Goal: Transaction & Acquisition: Obtain resource

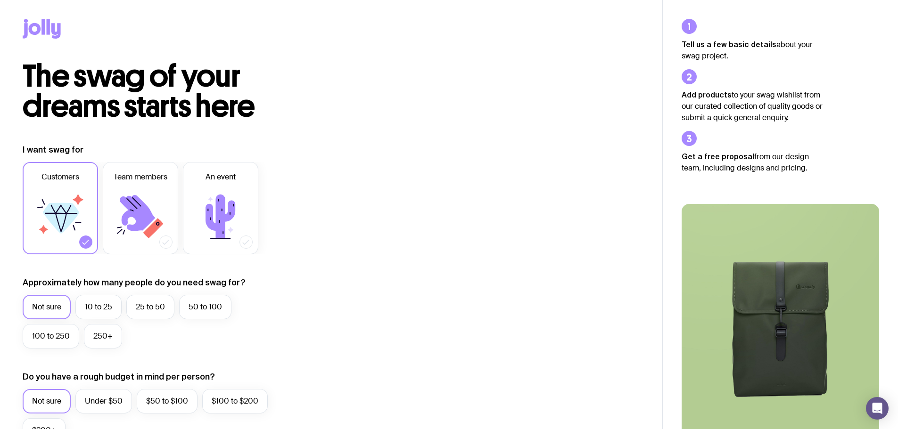
scroll to position [141, 0]
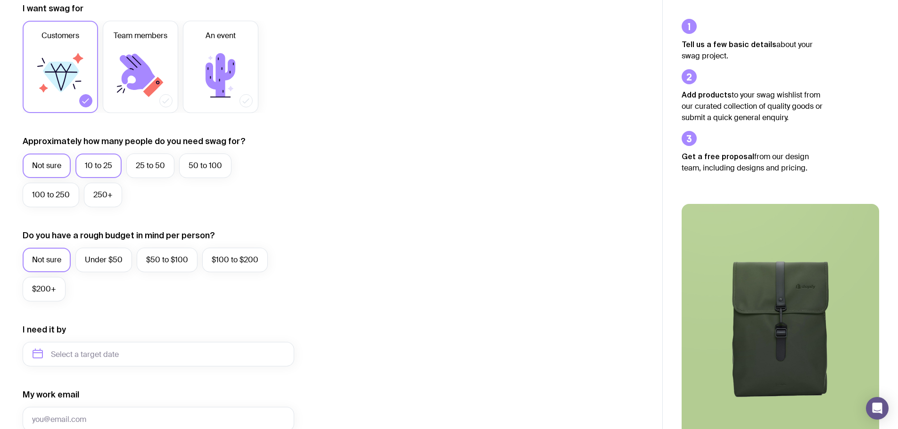
click at [94, 165] on label "10 to 25" at bounding box center [98, 166] width 46 height 25
click at [0, 0] on input "10 to 25" at bounding box center [0, 0] width 0 height 0
click at [95, 264] on label "Under $50" at bounding box center [103, 260] width 57 height 25
click at [0, 0] on input "Under $50" at bounding box center [0, 0] width 0 height 0
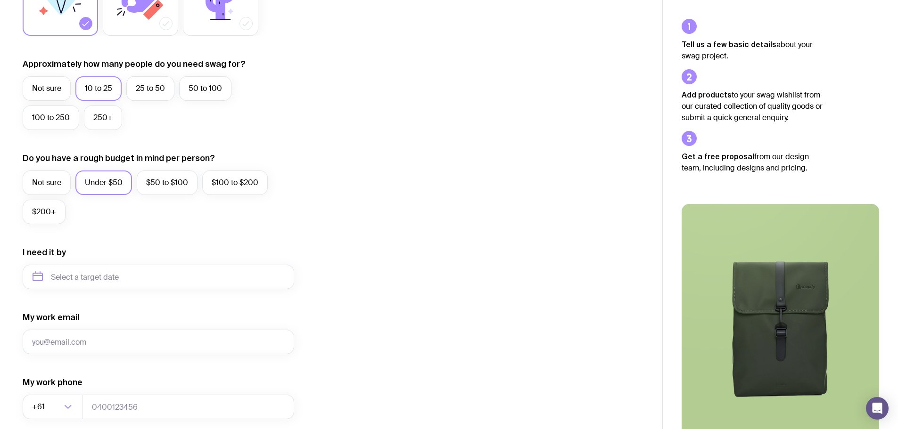
scroll to position [236, 0]
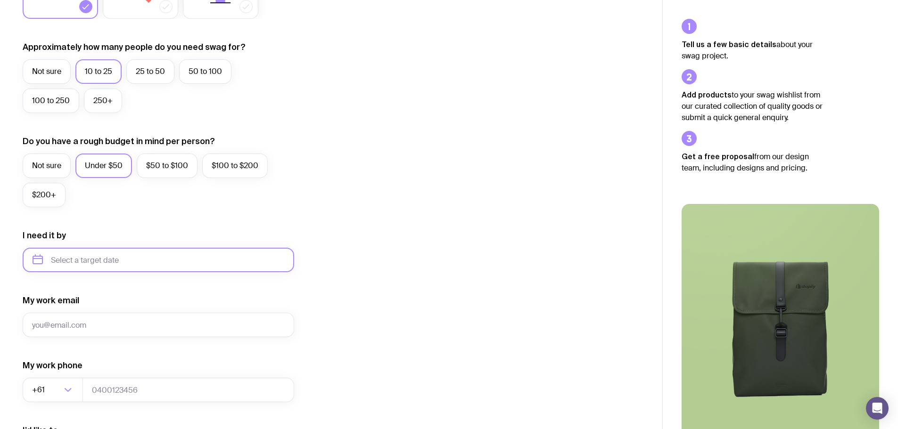
click at [161, 262] on input "text" at bounding box center [158, 260] width 271 height 25
click at [62, 367] on button "Sep" at bounding box center [44, 376] width 34 height 19
type input "[DATE]"
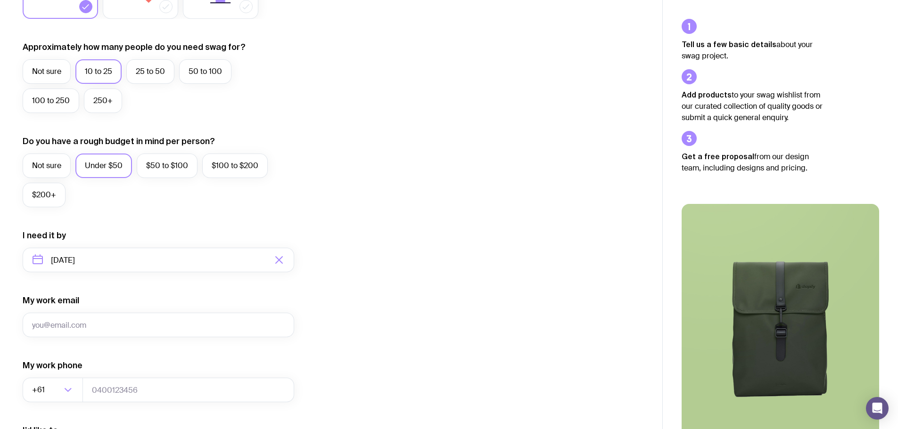
click at [428, 257] on div "I want swag for Customers Team members An event Approximately how many people d…" at bounding box center [331, 216] width 617 height 615
click at [123, 326] on input "My work email" at bounding box center [158, 325] width 271 height 25
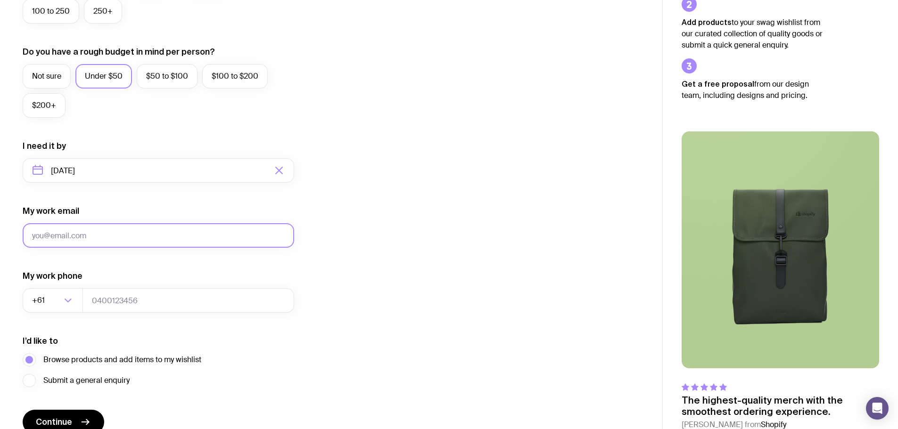
scroll to position [372, 0]
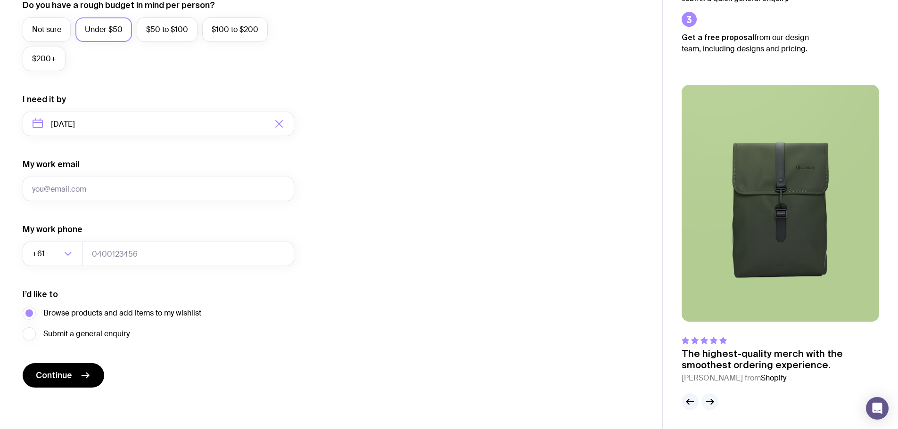
click at [712, 402] on g "button" at bounding box center [709, 402] width 7 height 5
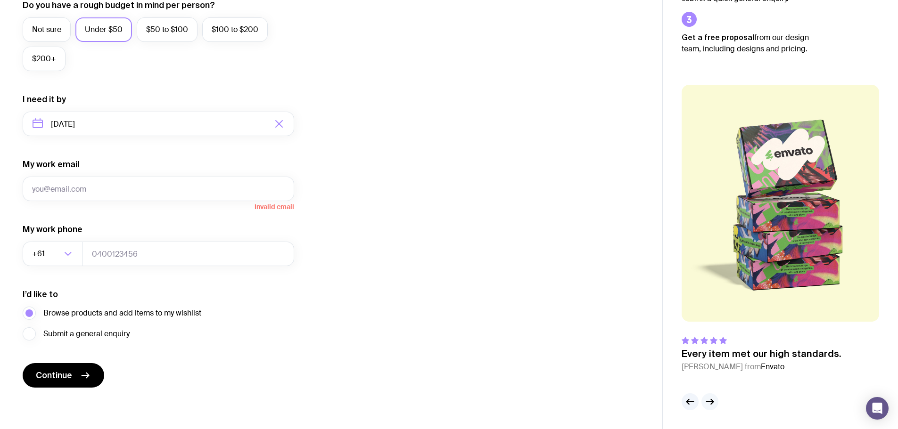
click at [712, 402] on g "button" at bounding box center [709, 402] width 7 height 5
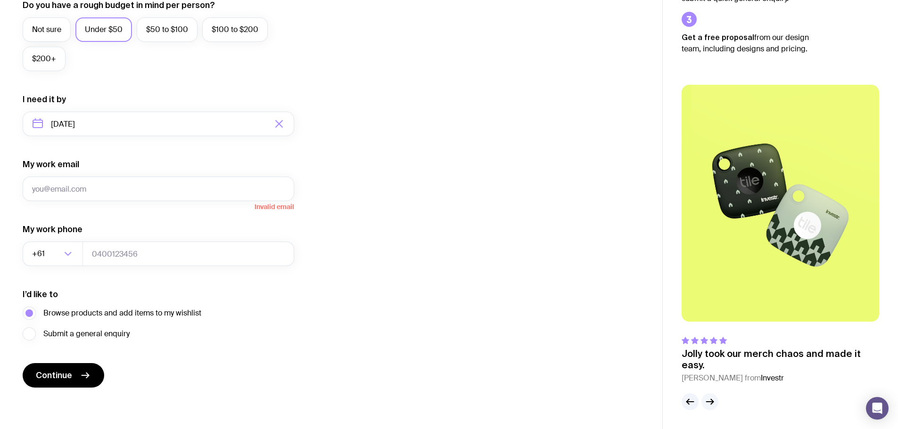
click at [712, 402] on g "button" at bounding box center [709, 402] width 7 height 5
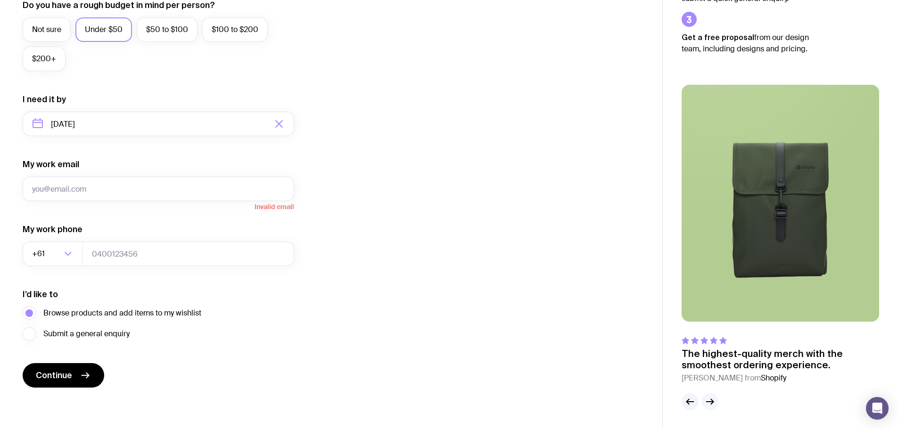
click at [712, 402] on g "button" at bounding box center [709, 402] width 7 height 5
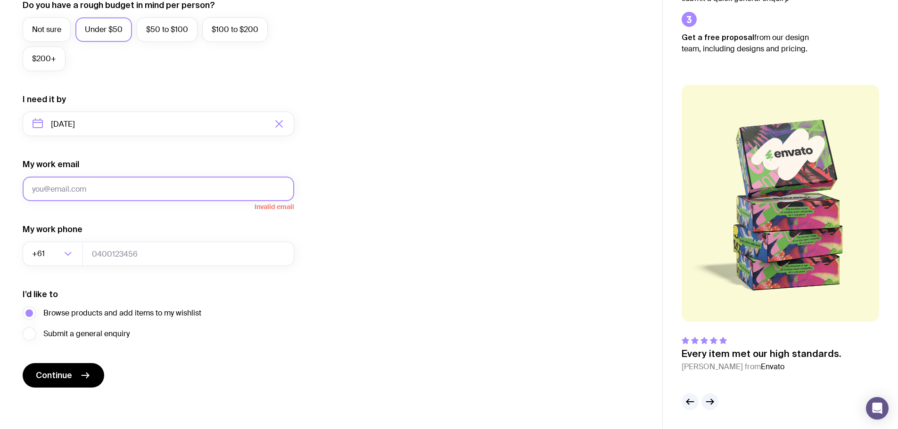
click at [83, 190] on input "My work email" at bounding box center [158, 189] width 271 height 25
type input "[PERSON_NAME][EMAIL_ADDRESS][DOMAIN_NAME]"
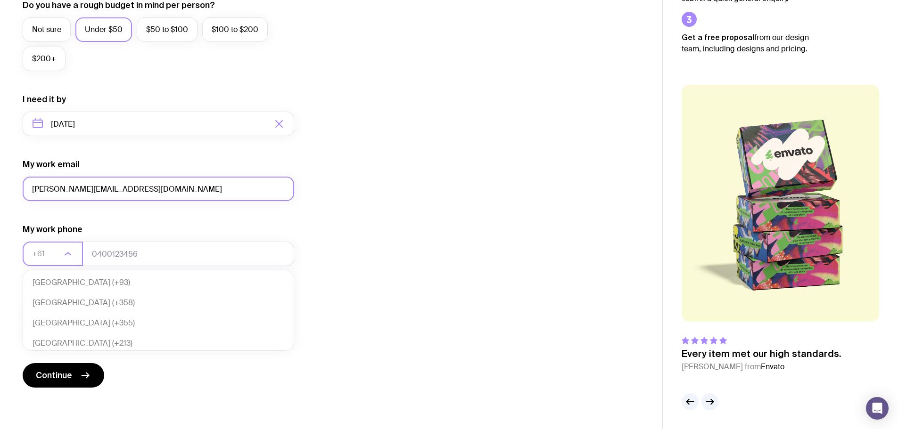
scroll to position [204, 0]
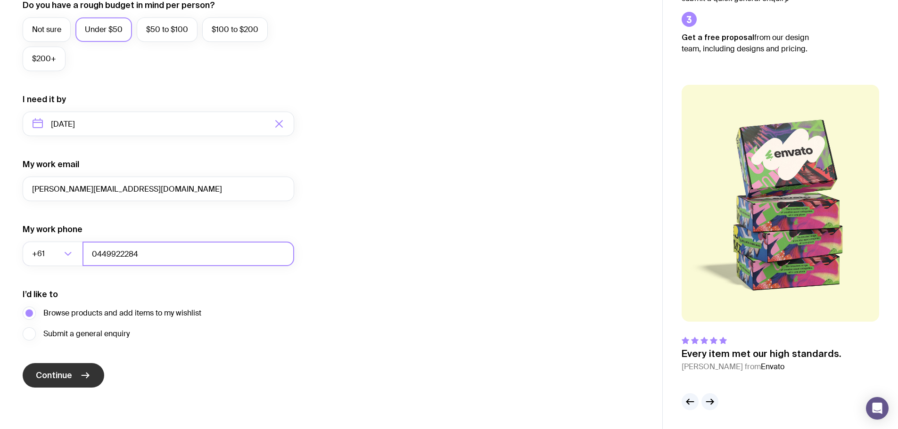
type input "0449922284"
click at [78, 377] on button "Continue" at bounding box center [64, 375] width 82 height 25
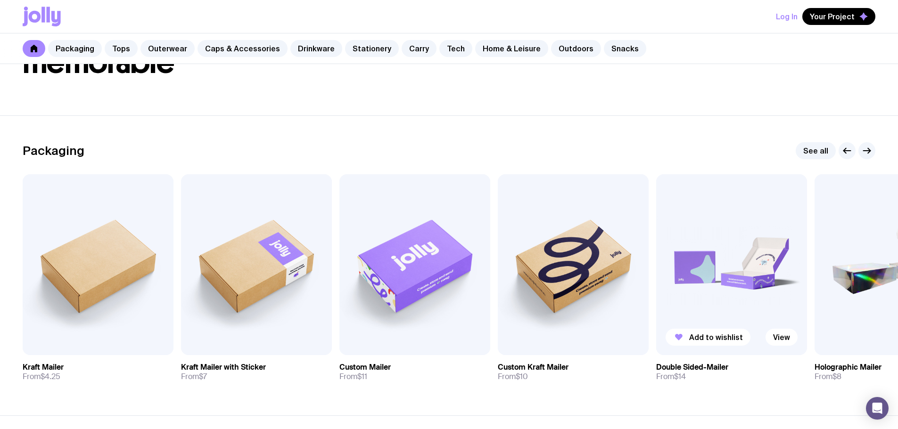
scroll to position [94, 0]
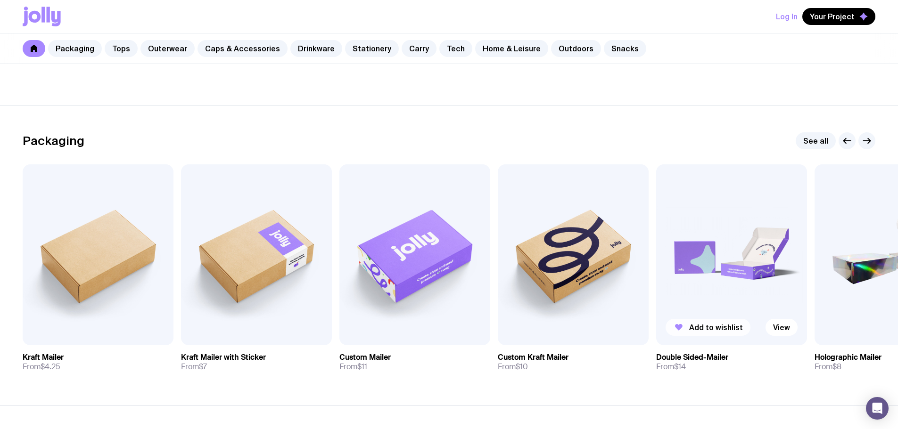
click at [713, 330] on span "Add to wishlist" at bounding box center [716, 327] width 54 height 9
click at [867, 141] on icon "button" at bounding box center [866, 140] width 11 height 11
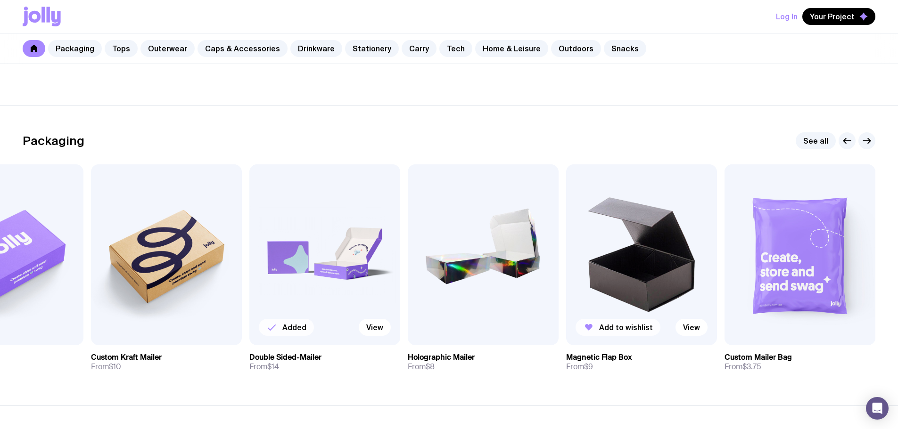
click at [606, 332] on span "Add to wishlist" at bounding box center [626, 327] width 54 height 9
click at [868, 142] on icon "button" at bounding box center [866, 140] width 11 height 11
click at [843, 142] on icon "button" at bounding box center [846, 140] width 11 height 11
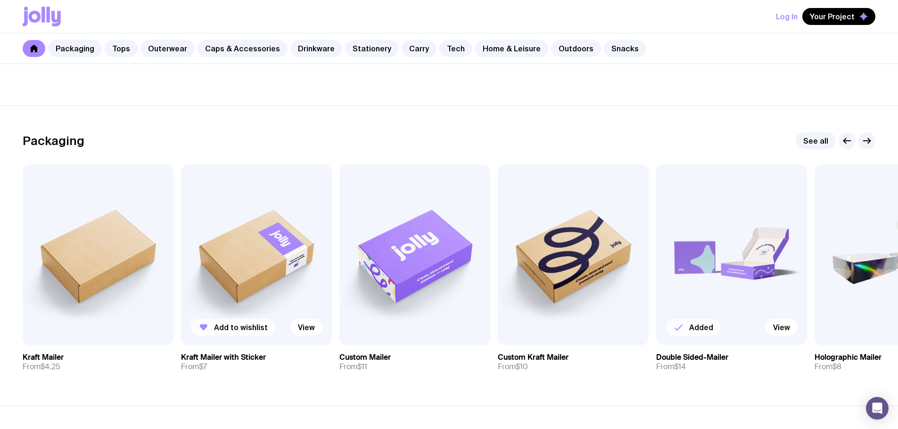
click at [213, 327] on button "Add to wishlist" at bounding box center [232, 327] width 85 height 17
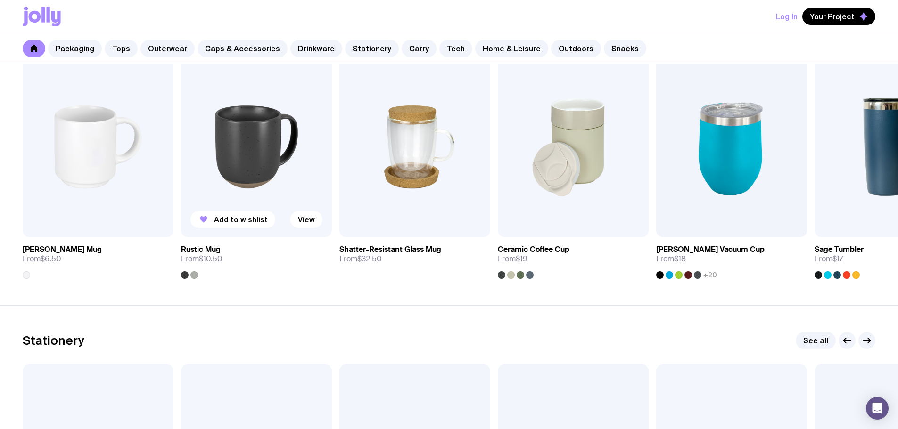
scroll to position [1461, 0]
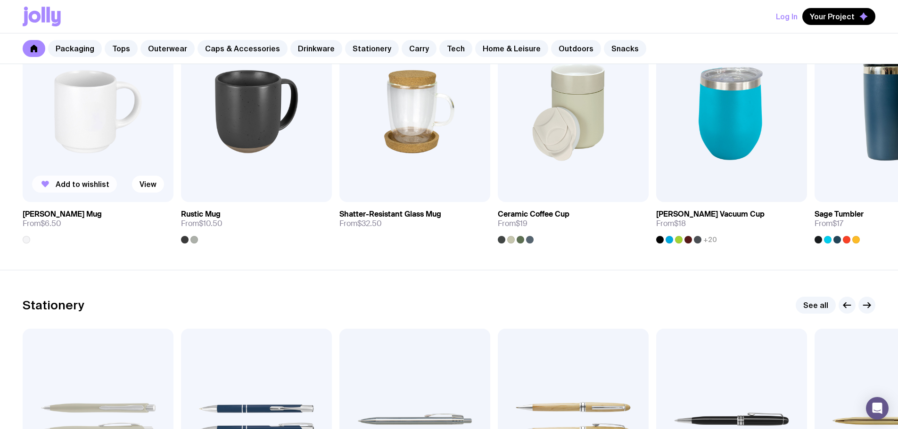
click at [81, 183] on span "Add to wishlist" at bounding box center [83, 184] width 54 height 9
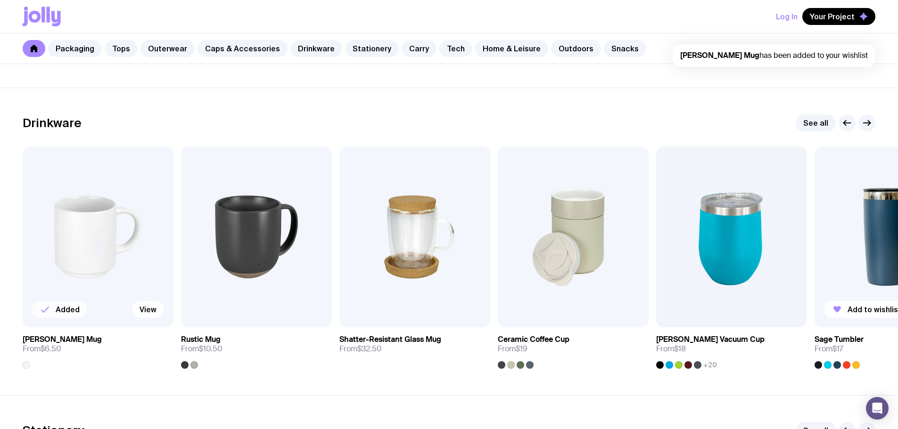
scroll to position [1367, 0]
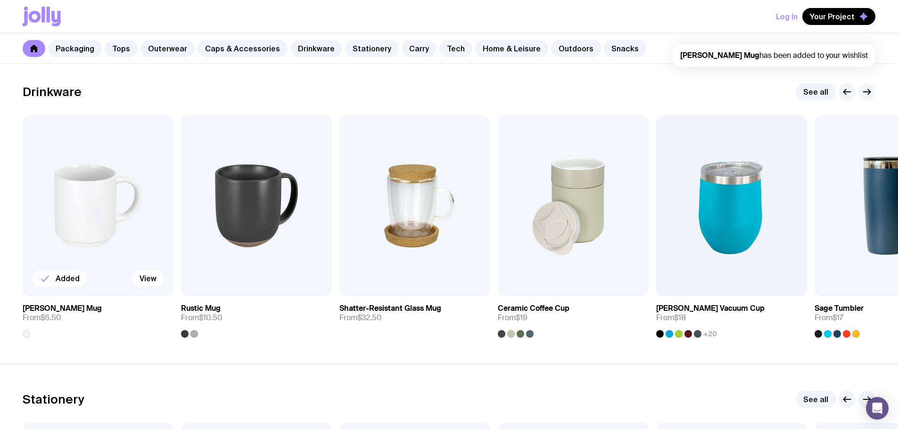
click at [870, 90] on icon "button" at bounding box center [866, 91] width 11 height 11
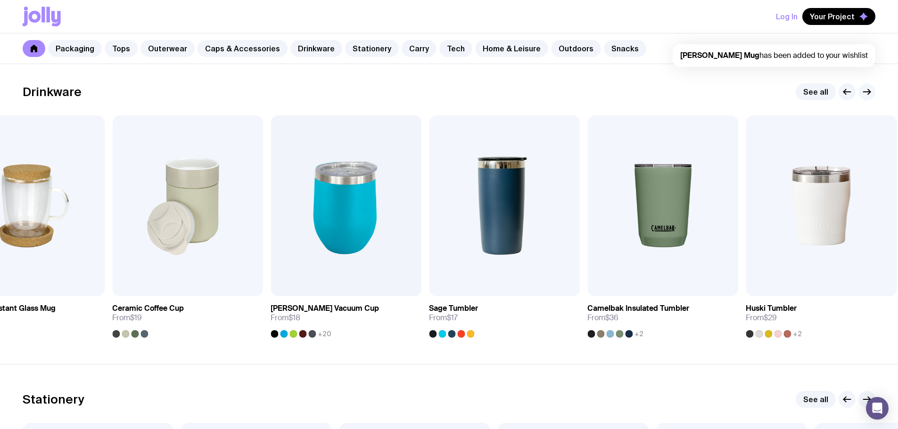
click at [870, 90] on icon "button" at bounding box center [866, 91] width 11 height 11
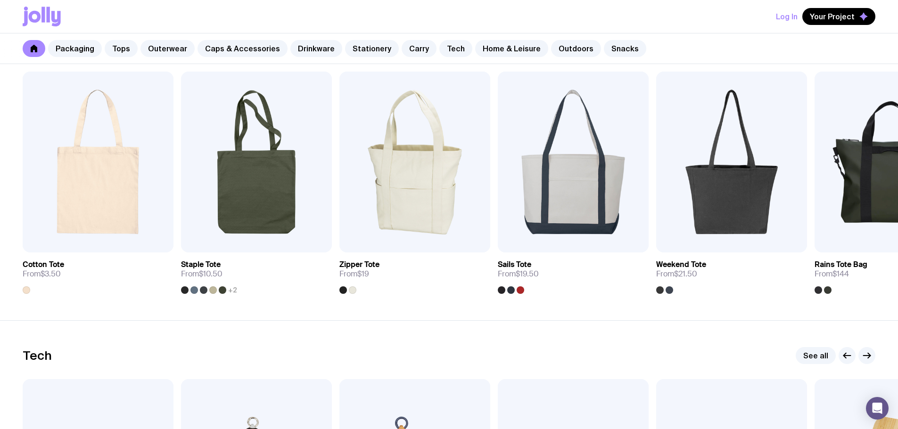
scroll to position [2026, 0]
click at [87, 233] on span "Add to wishlist" at bounding box center [83, 233] width 54 height 9
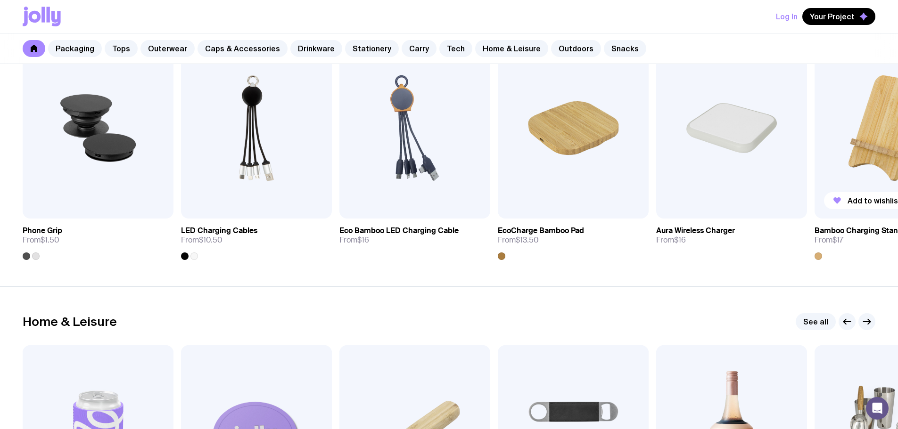
scroll to position [2168, 0]
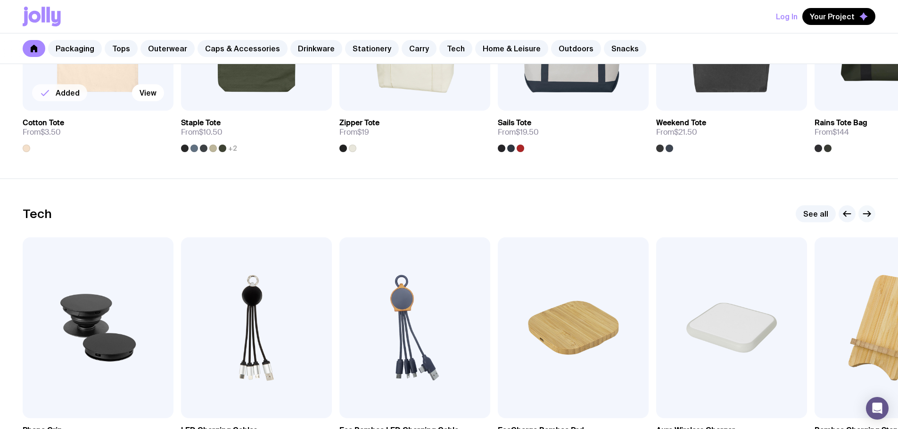
click at [862, 213] on icon "button" at bounding box center [866, 213] width 11 height 11
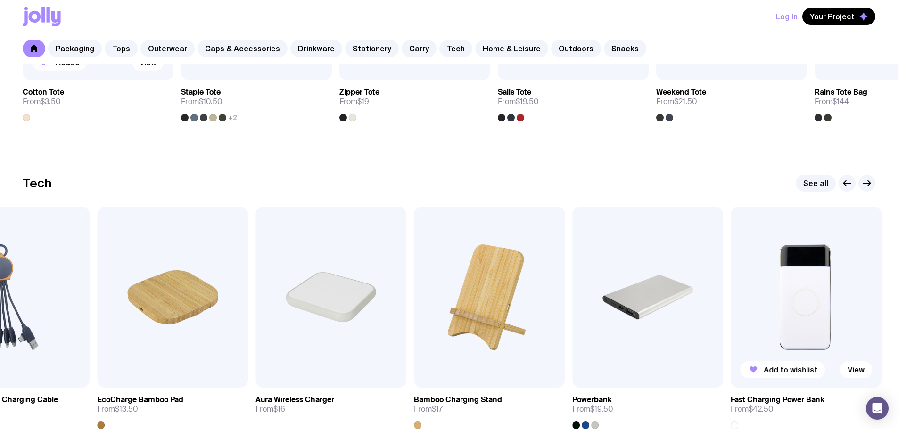
scroll to position [2215, 0]
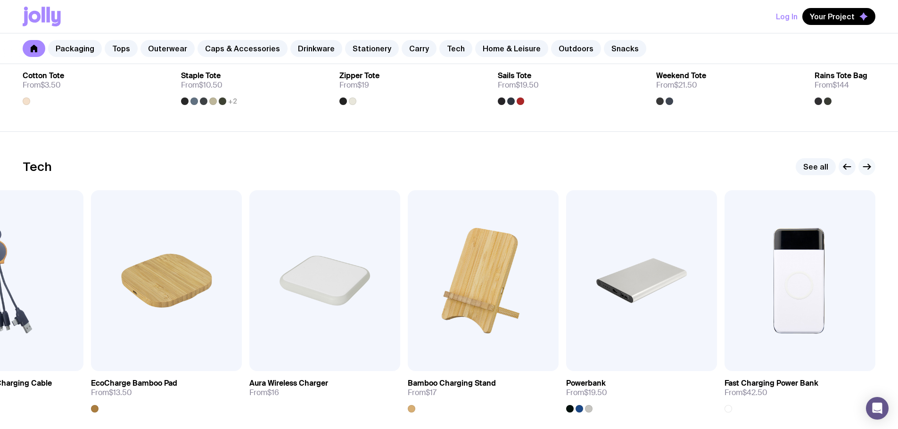
click at [865, 169] on icon "button" at bounding box center [866, 166] width 11 height 11
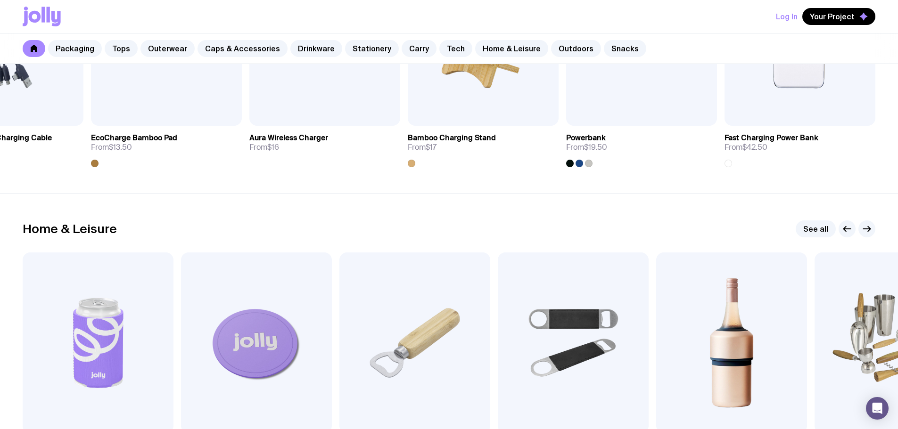
scroll to position [2545, 0]
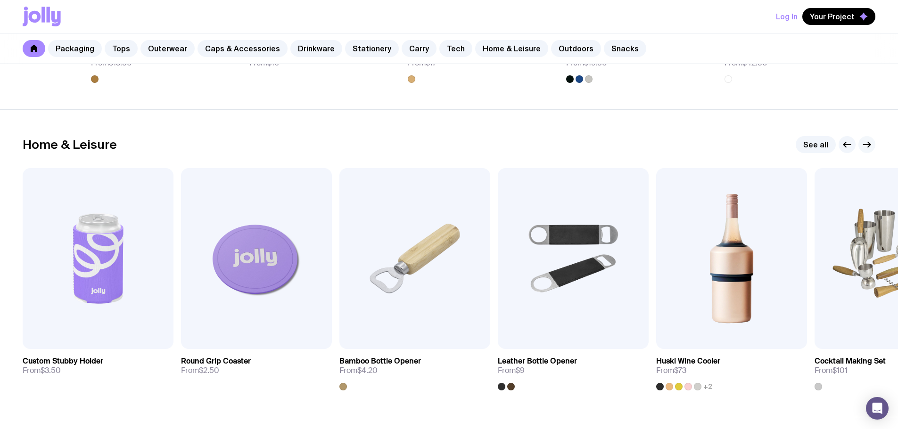
click at [870, 145] on g "button" at bounding box center [866, 144] width 7 height 5
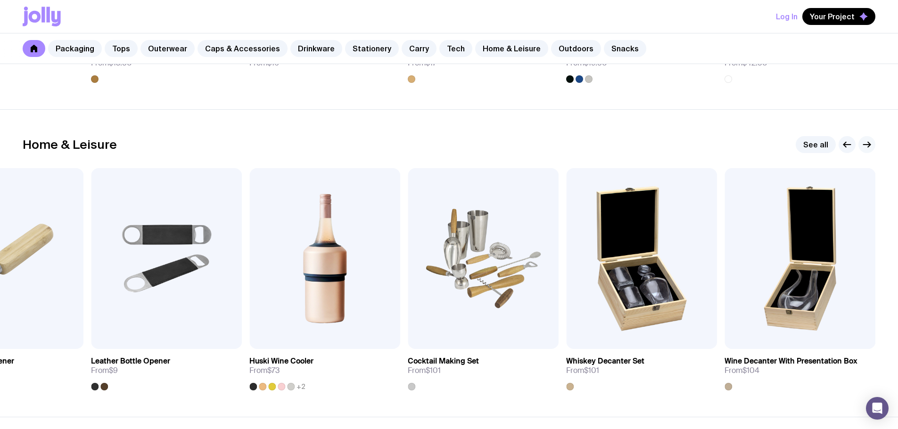
click at [870, 145] on g "button" at bounding box center [866, 144] width 7 height 5
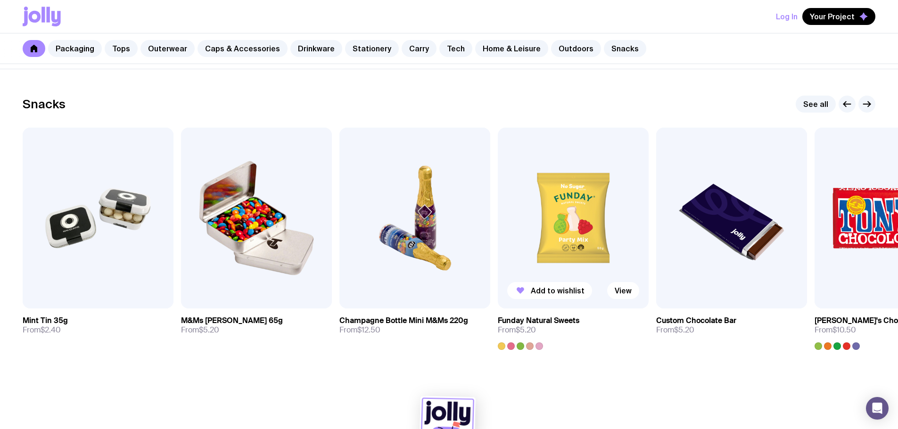
scroll to position [3251, 0]
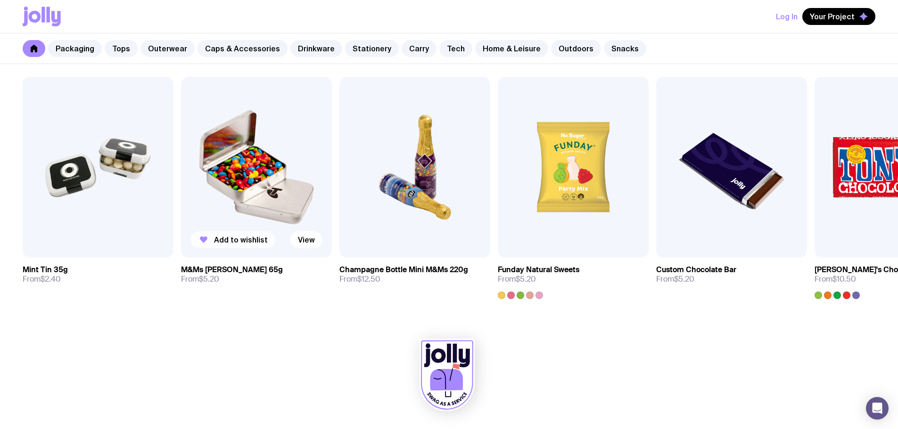
click at [232, 242] on span "Add to wishlist" at bounding box center [241, 239] width 54 height 9
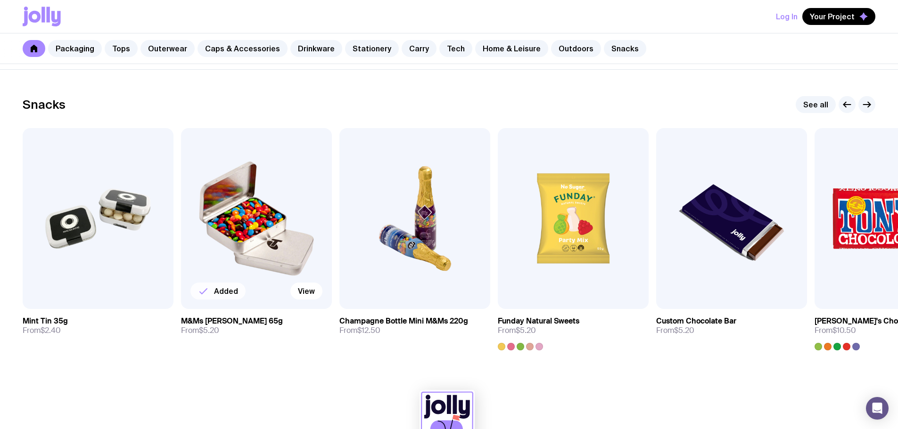
scroll to position [3157, 0]
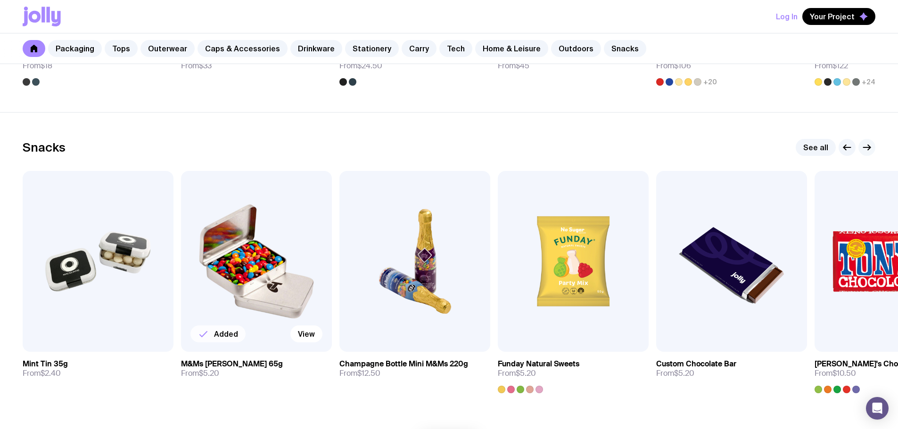
click at [867, 148] on icon "button" at bounding box center [866, 147] width 11 height 11
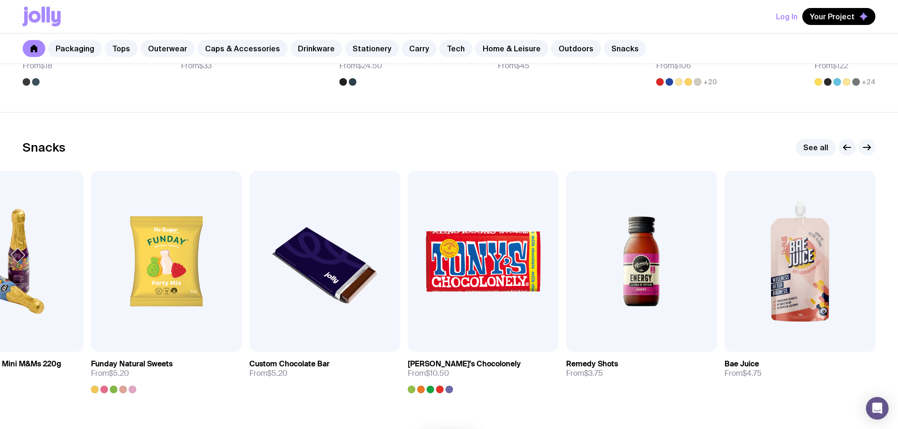
click at [867, 148] on icon "button" at bounding box center [866, 147] width 11 height 11
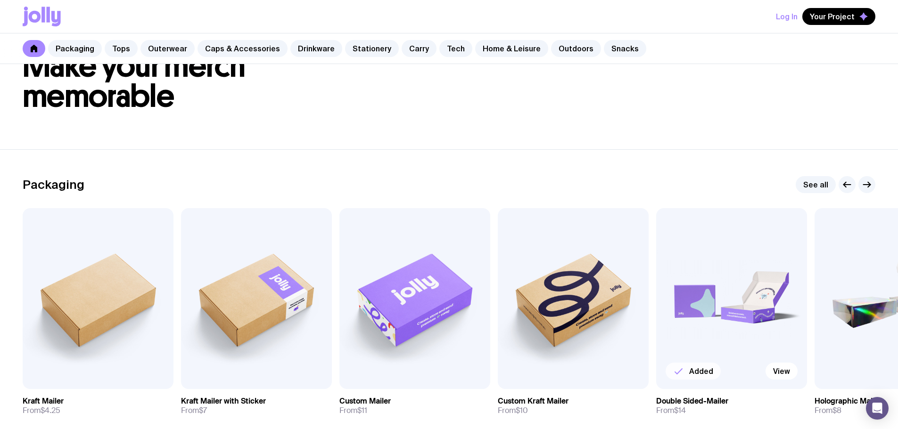
scroll to position [0, 0]
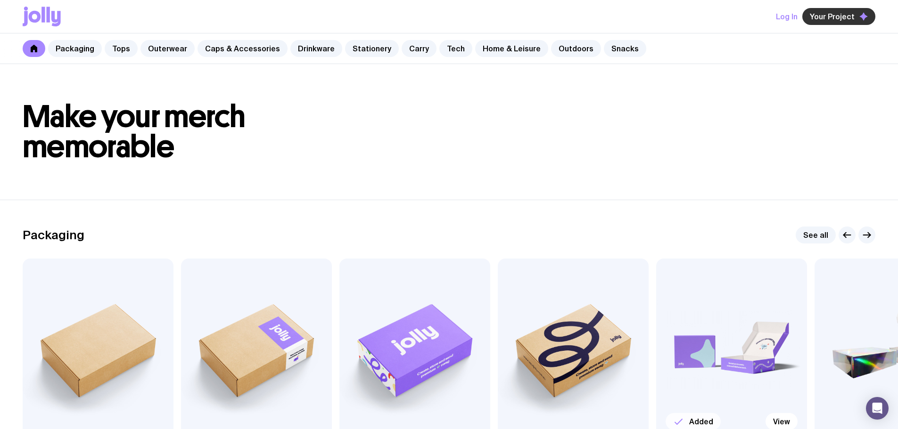
click at [819, 17] on span "Your Project" at bounding box center [832, 16] width 45 height 9
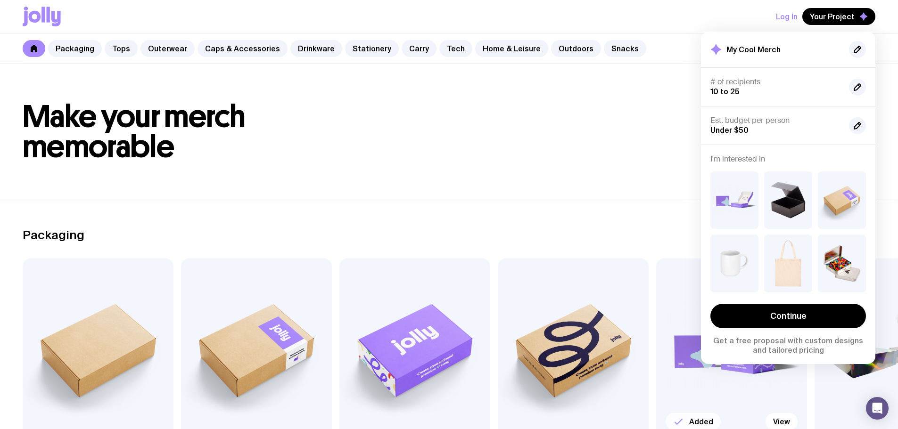
click at [453, 94] on header "Make your merch memorable" at bounding box center [449, 132] width 898 height 136
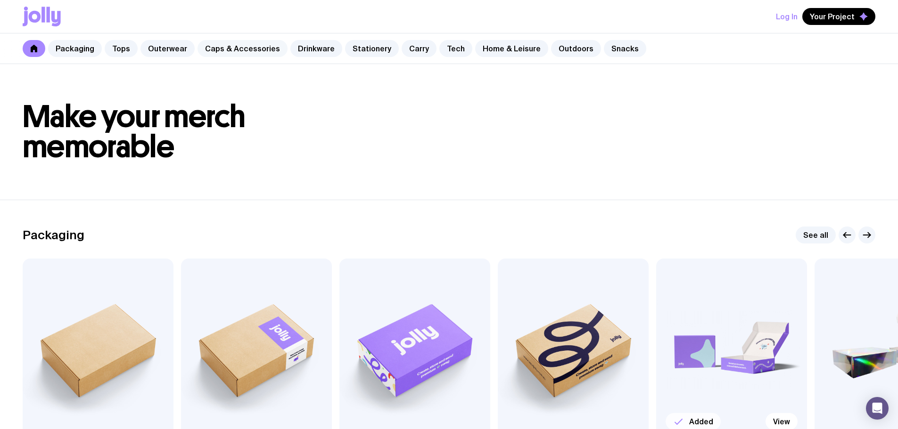
click at [217, 46] on link "Caps & Accessories" at bounding box center [242, 48] width 90 height 17
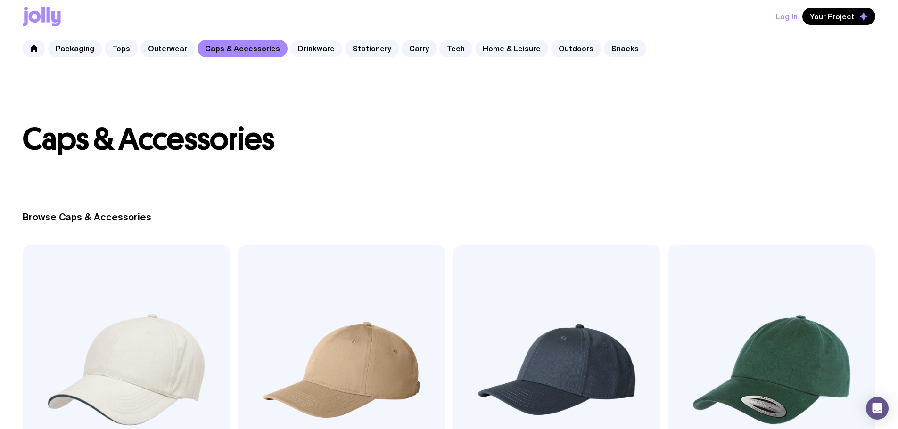
click at [314, 49] on link "Drinkware" at bounding box center [316, 48] width 52 height 17
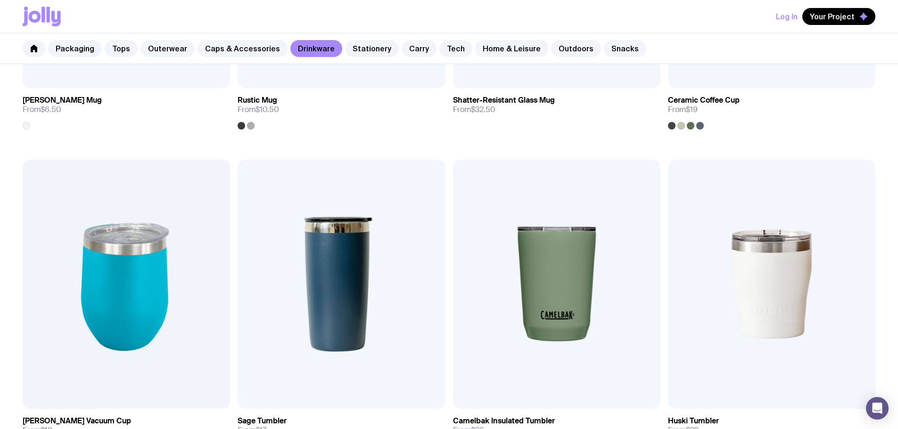
scroll to position [423, 0]
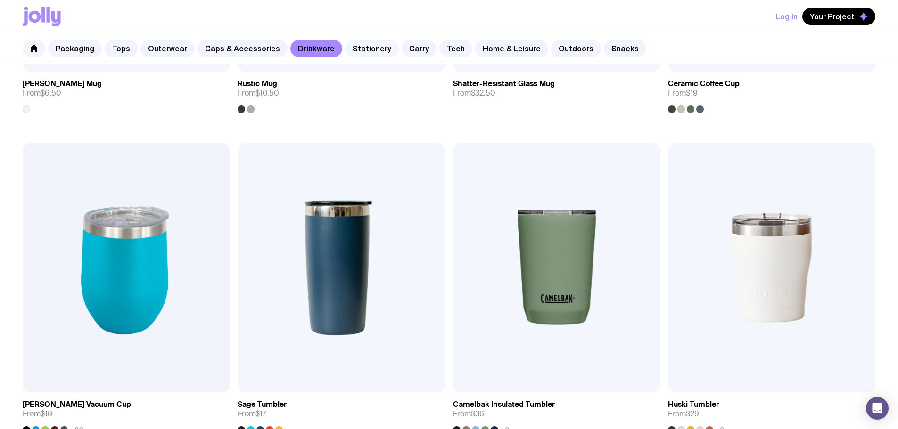
click at [368, 48] on link "Stationery" at bounding box center [372, 48] width 54 height 17
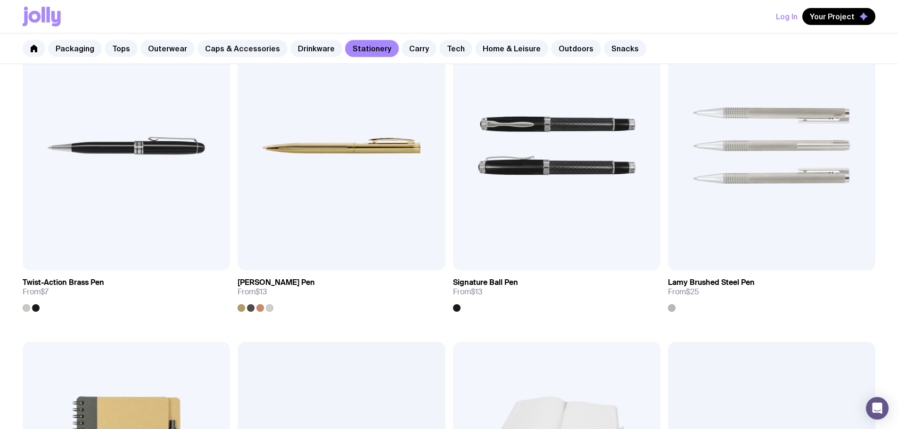
scroll to position [565, 0]
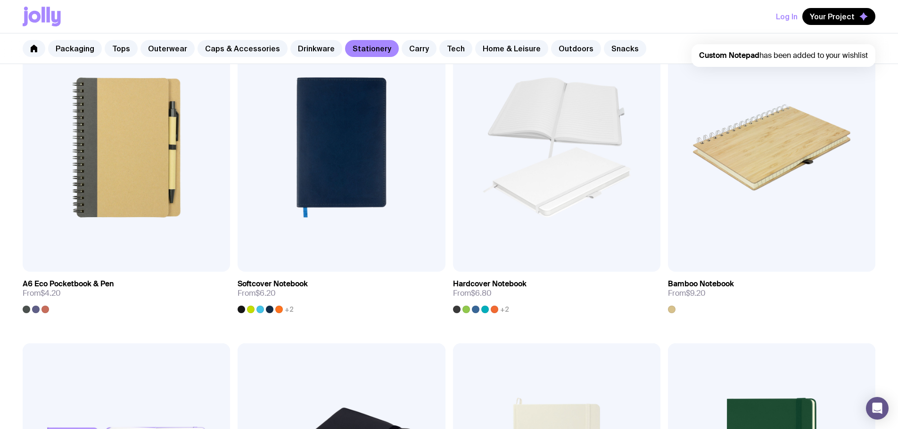
scroll to position [801, 0]
